Goal: Information Seeking & Learning: Learn about a topic

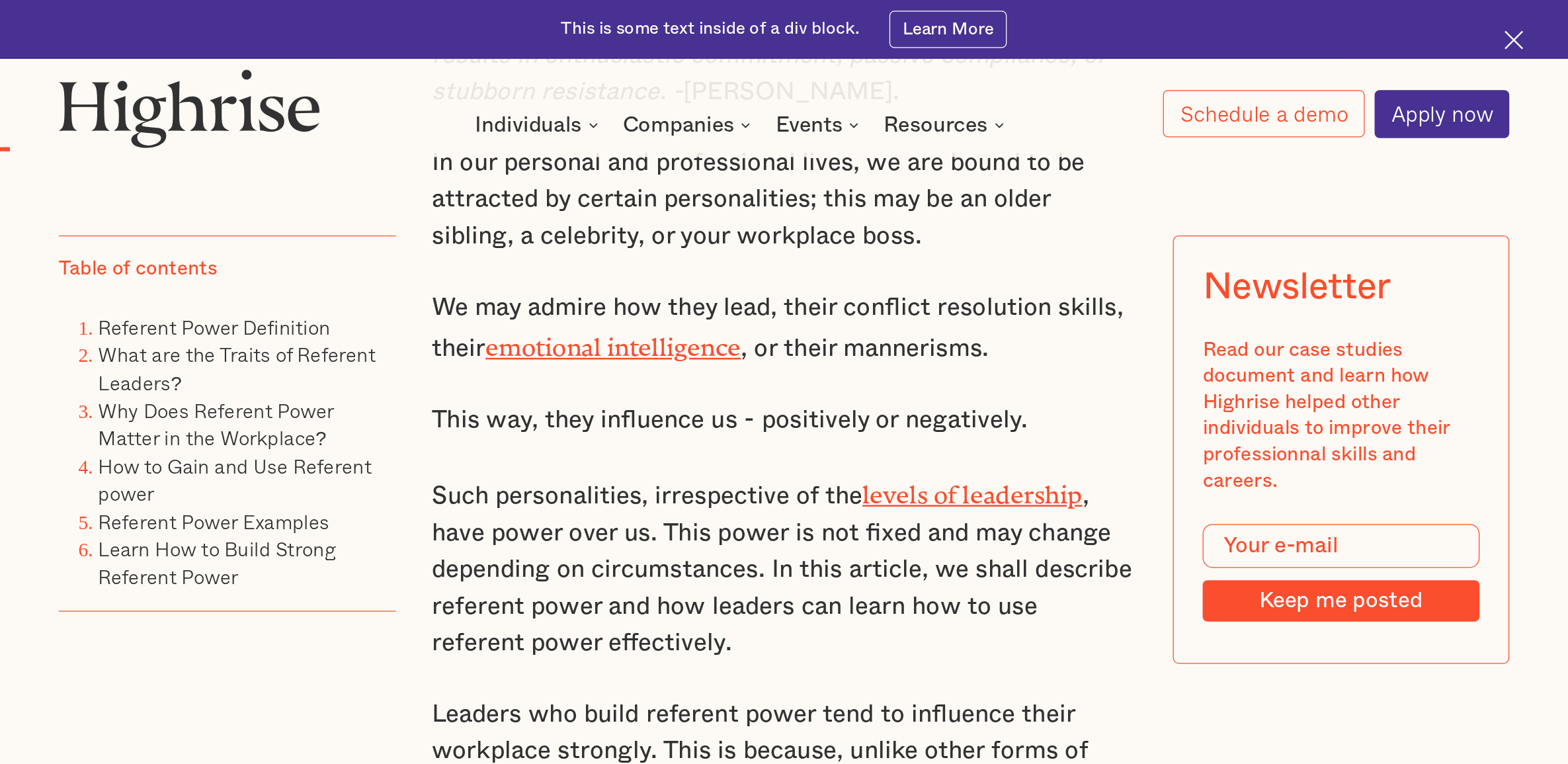
scroll to position [1058, 0]
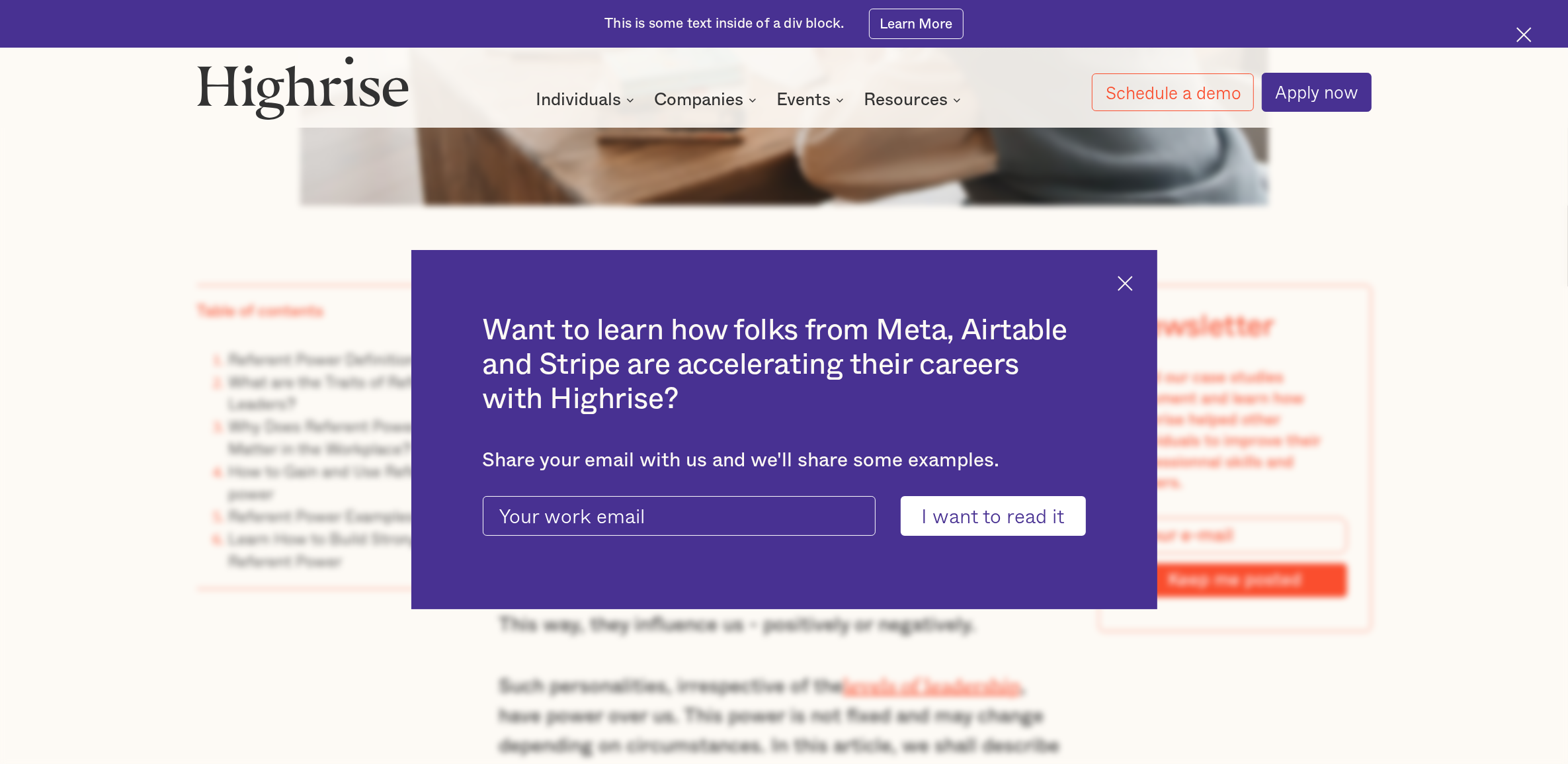
click at [1133, 283] on img at bounding box center [1125, 283] width 15 height 15
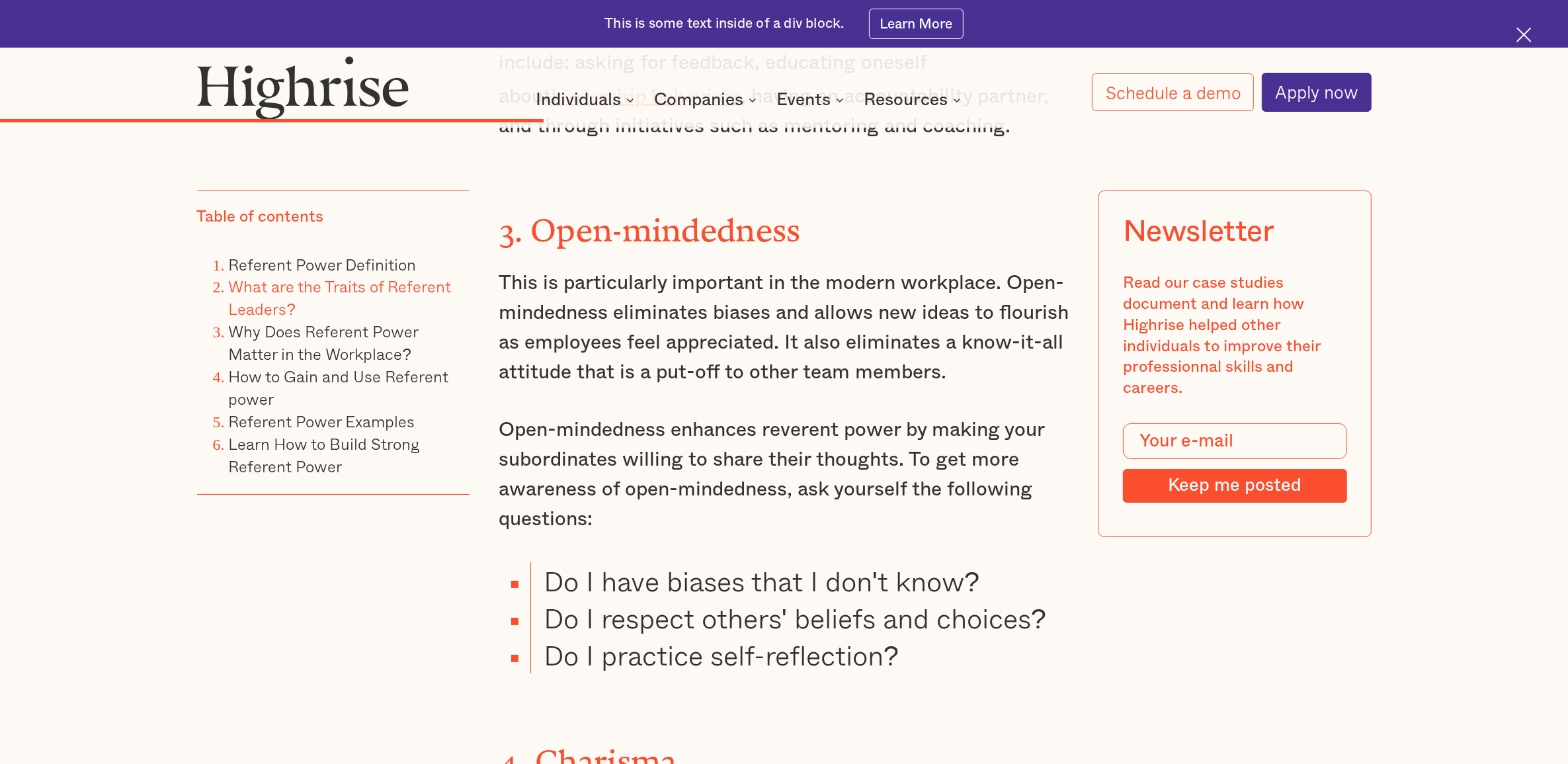
scroll to position [6680, 0]
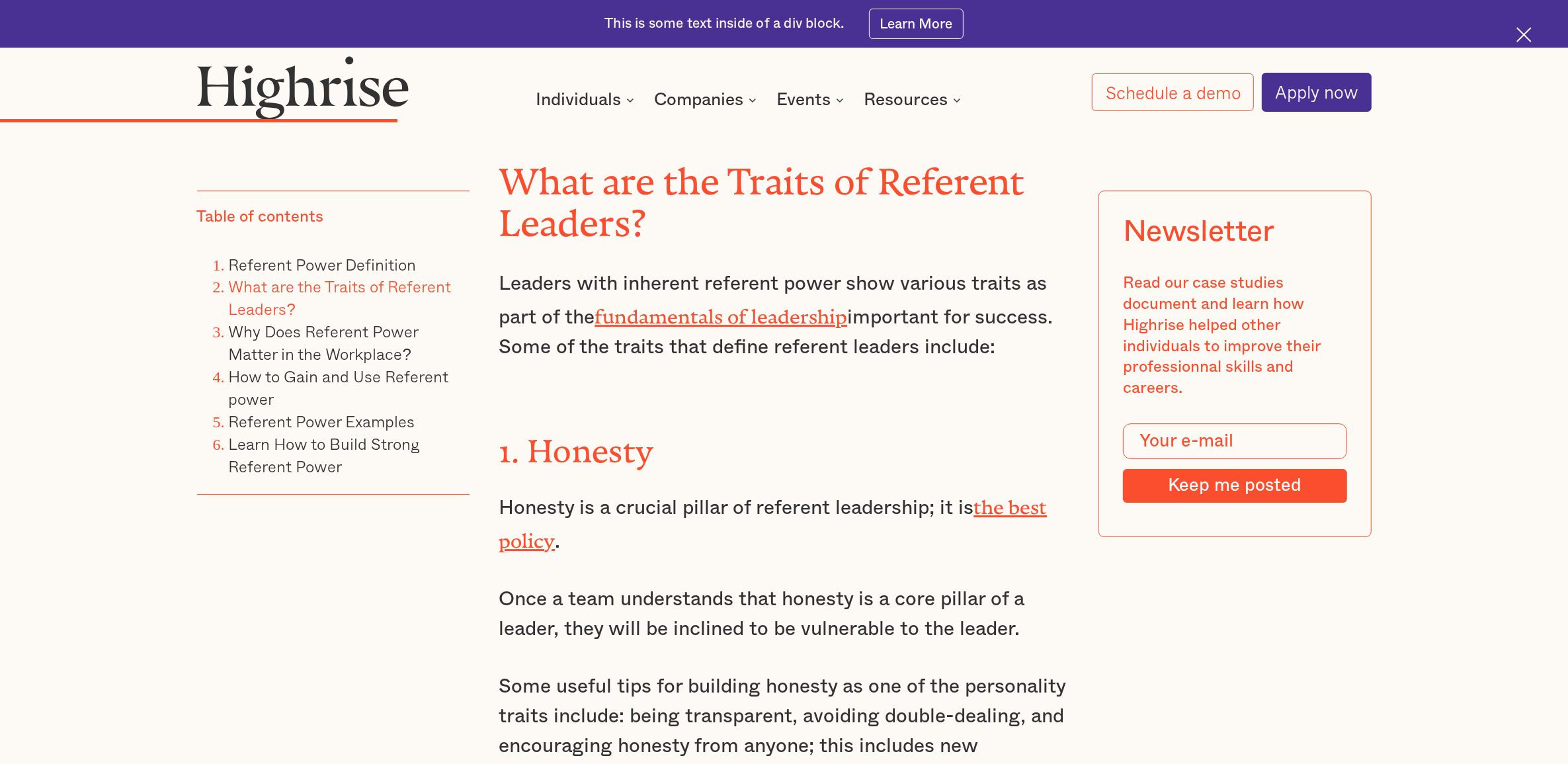
scroll to position [5292, 0]
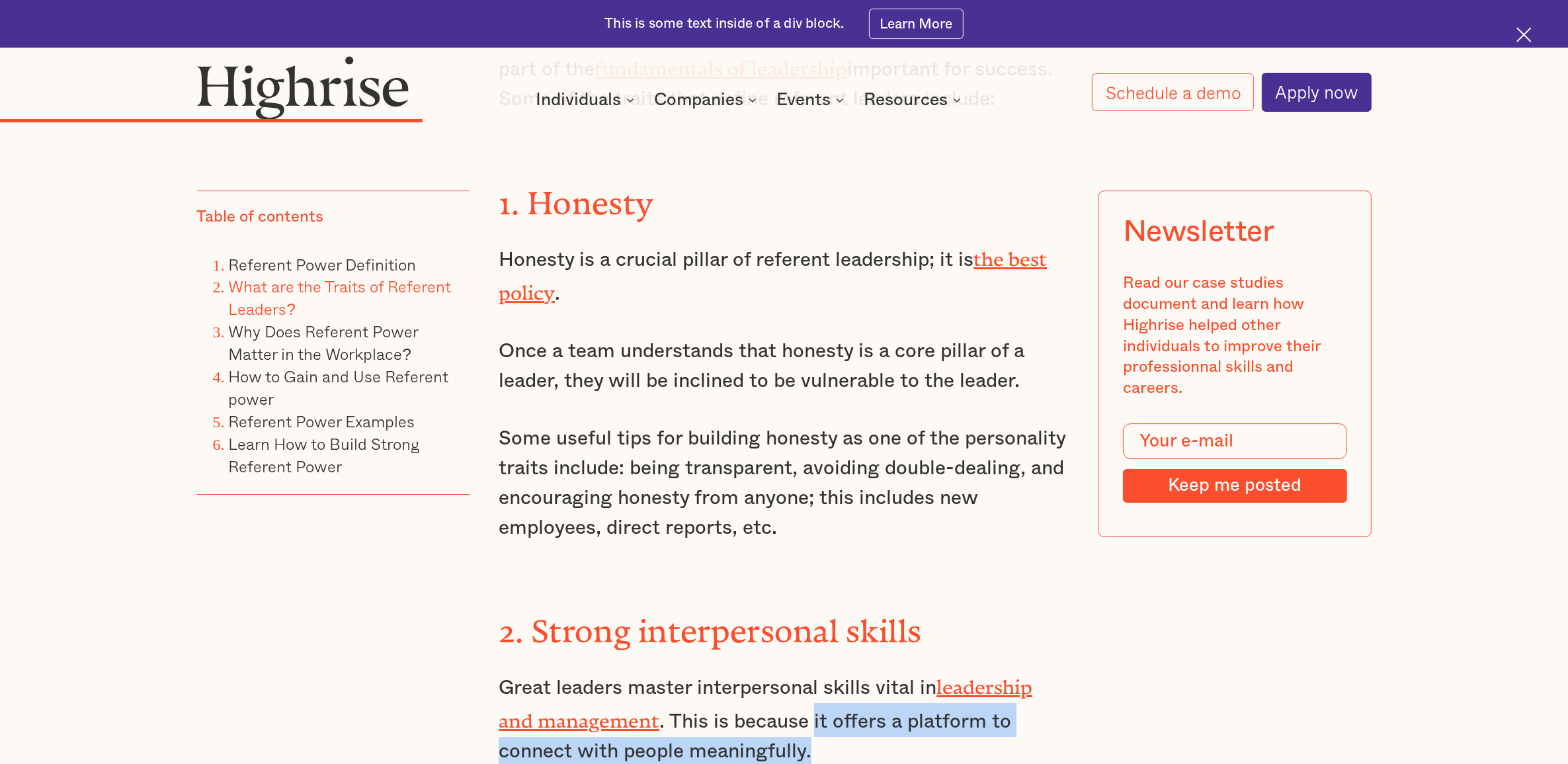
drag, startPoint x: 812, startPoint y: 575, endPoint x: 811, endPoint y: 600, distance: 25.0
click at [811, 669] on p "Great leaders master interpersonal skills vital in leadership and management . …" at bounding box center [783, 717] width 571 height 97
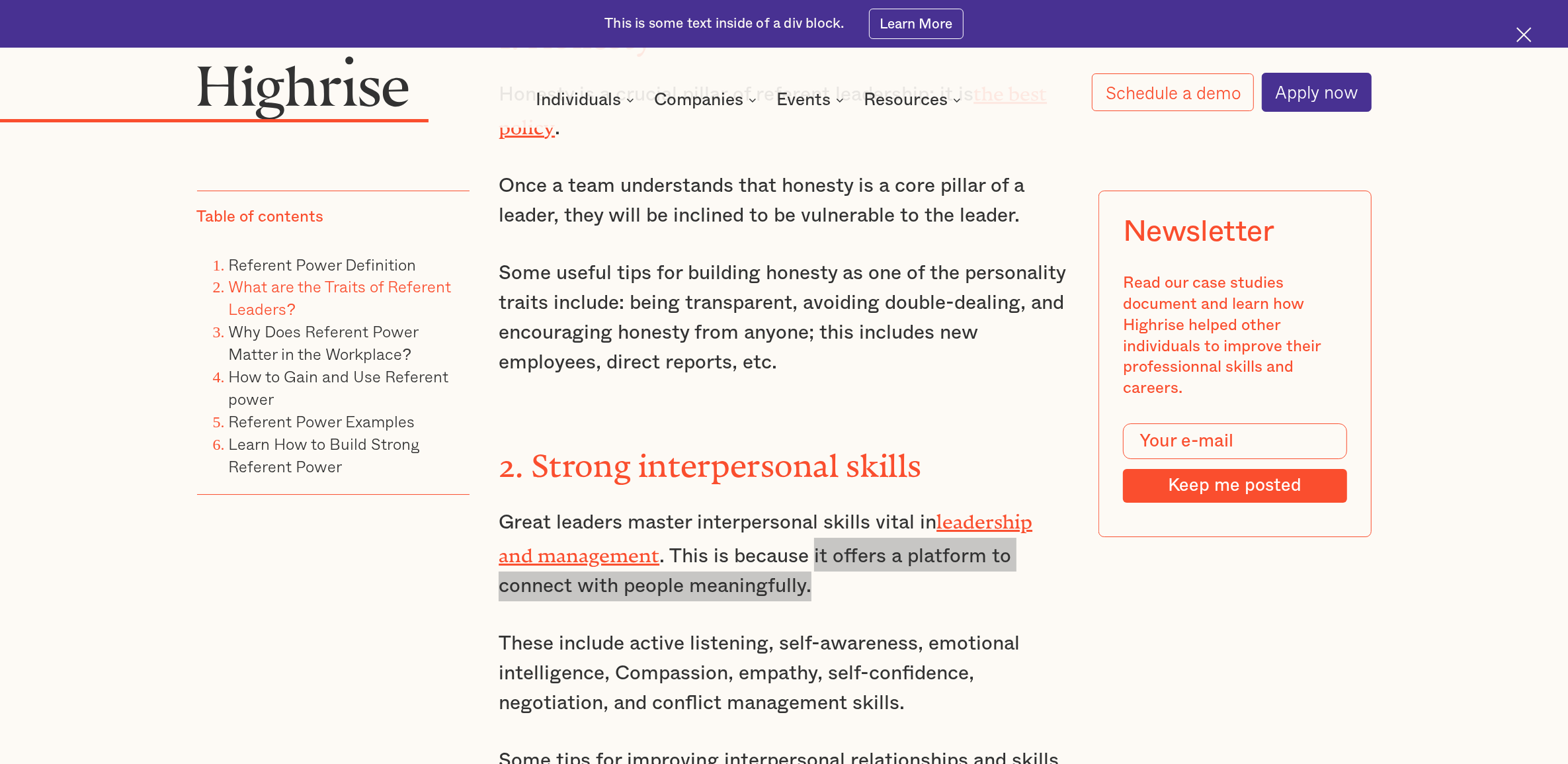
scroll to position [5540, 0]
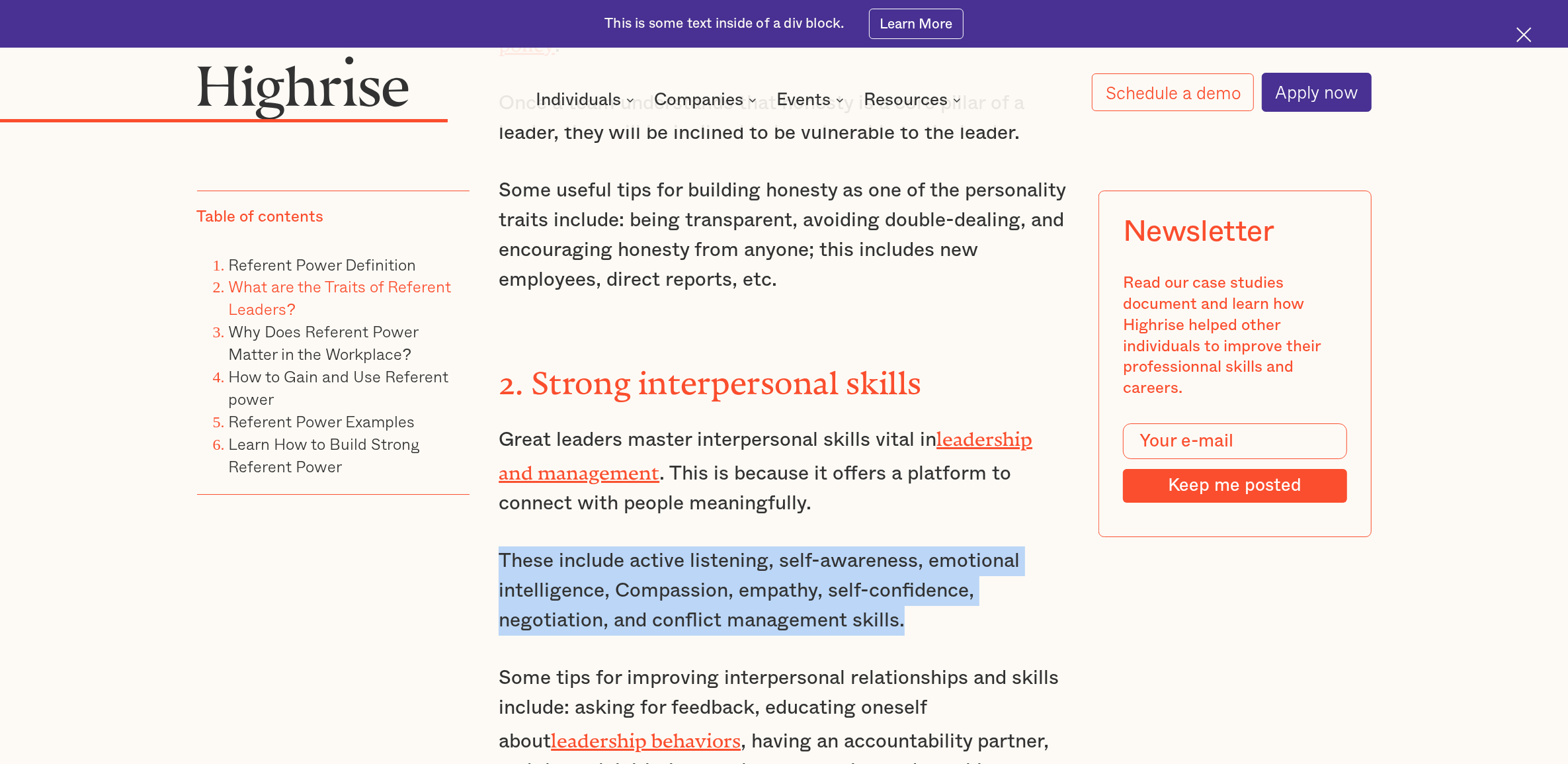
drag, startPoint x: 503, startPoint y: 415, endPoint x: 916, endPoint y: 474, distance: 417.2
click at [916, 547] on p "These include active listening, self-awareness, emotional intelligence, Compass…" at bounding box center [783, 591] width 571 height 89
copy p "These include active listening, self-awareness, emotional intelligence, Compass…"
